Goal: Information Seeking & Learning: Learn about a topic

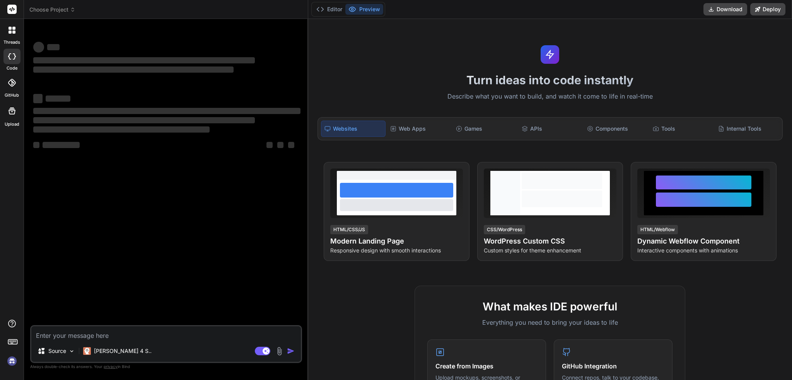
type textarea "x"
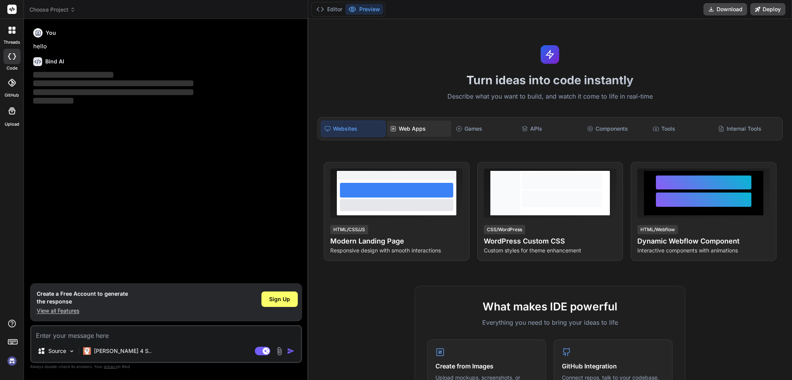
click at [409, 127] on div "Web Apps" at bounding box center [419, 129] width 64 height 16
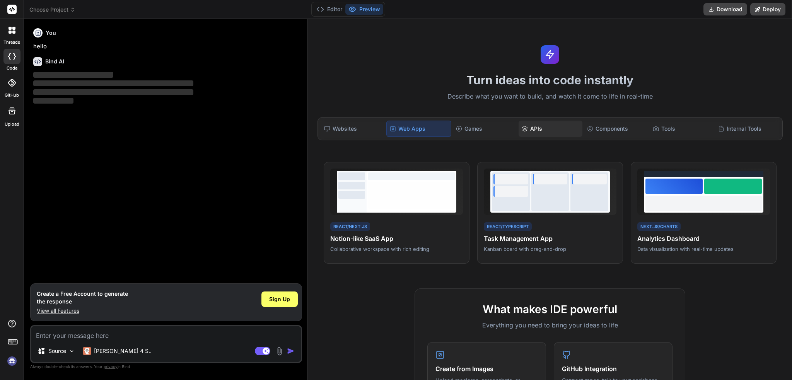
click at [519, 130] on div "APIs" at bounding box center [551, 129] width 64 height 16
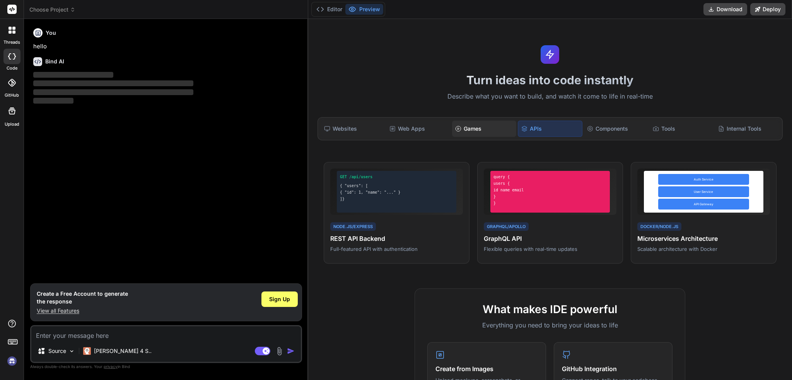
click at [494, 130] on div "Games" at bounding box center [484, 129] width 64 height 16
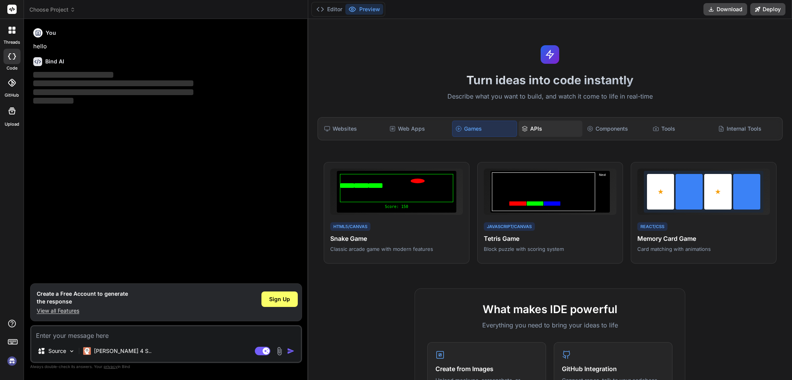
click at [539, 127] on div "APIs" at bounding box center [551, 129] width 64 height 16
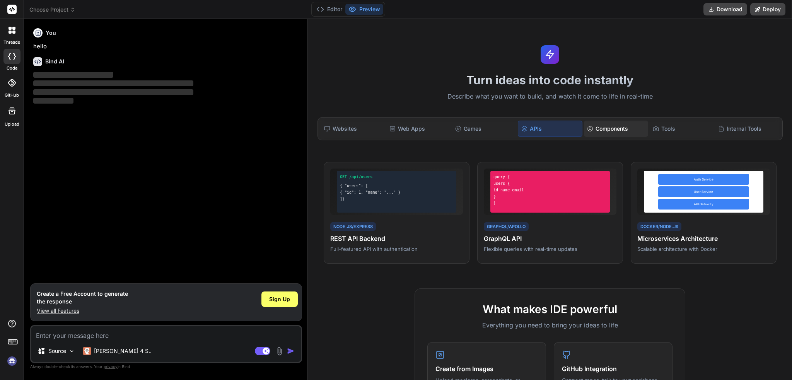
click at [613, 125] on div "Components" at bounding box center [616, 129] width 64 height 16
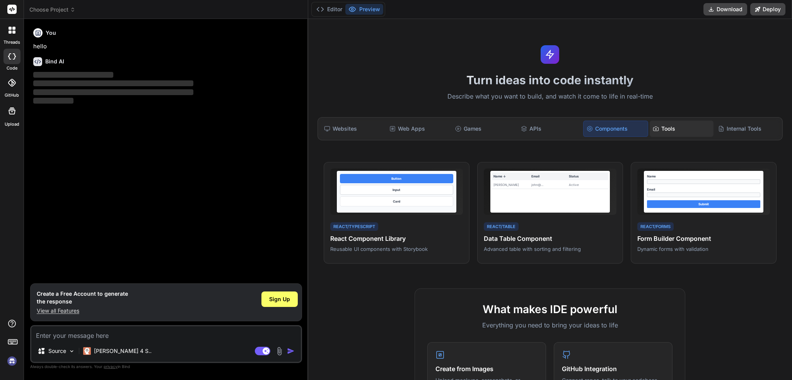
click at [669, 127] on div "Tools" at bounding box center [682, 129] width 64 height 16
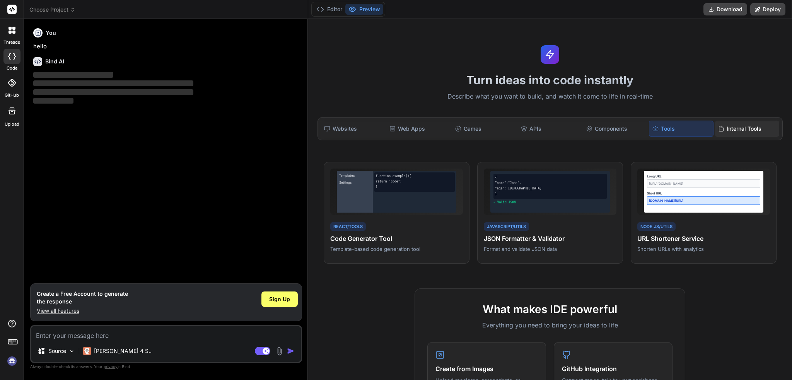
click at [726, 127] on div "Internal Tools" at bounding box center [747, 129] width 64 height 16
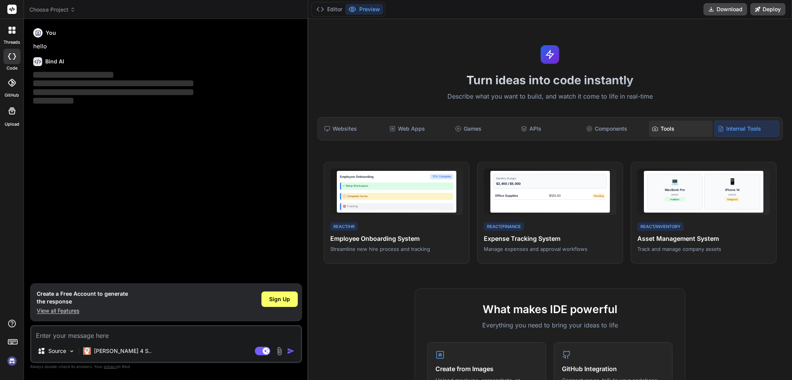
drag, startPoint x: 692, startPoint y: 126, endPoint x: 687, endPoint y: 126, distance: 5.4
click at [691, 126] on div "Tools" at bounding box center [681, 129] width 64 height 16
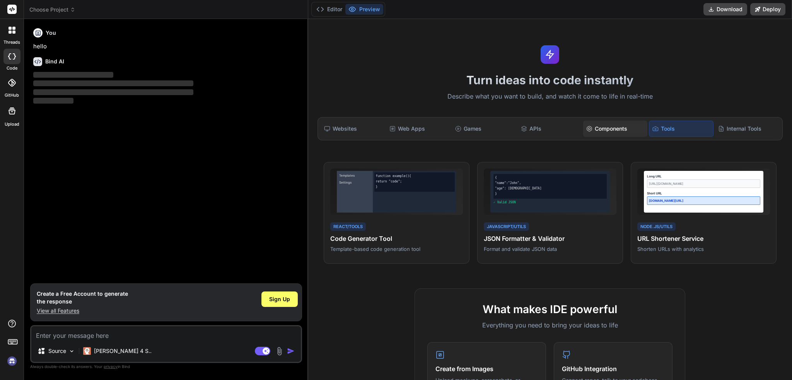
click at [618, 128] on div "Components" at bounding box center [615, 129] width 64 height 16
